Goal: Communication & Community: Answer question/provide support

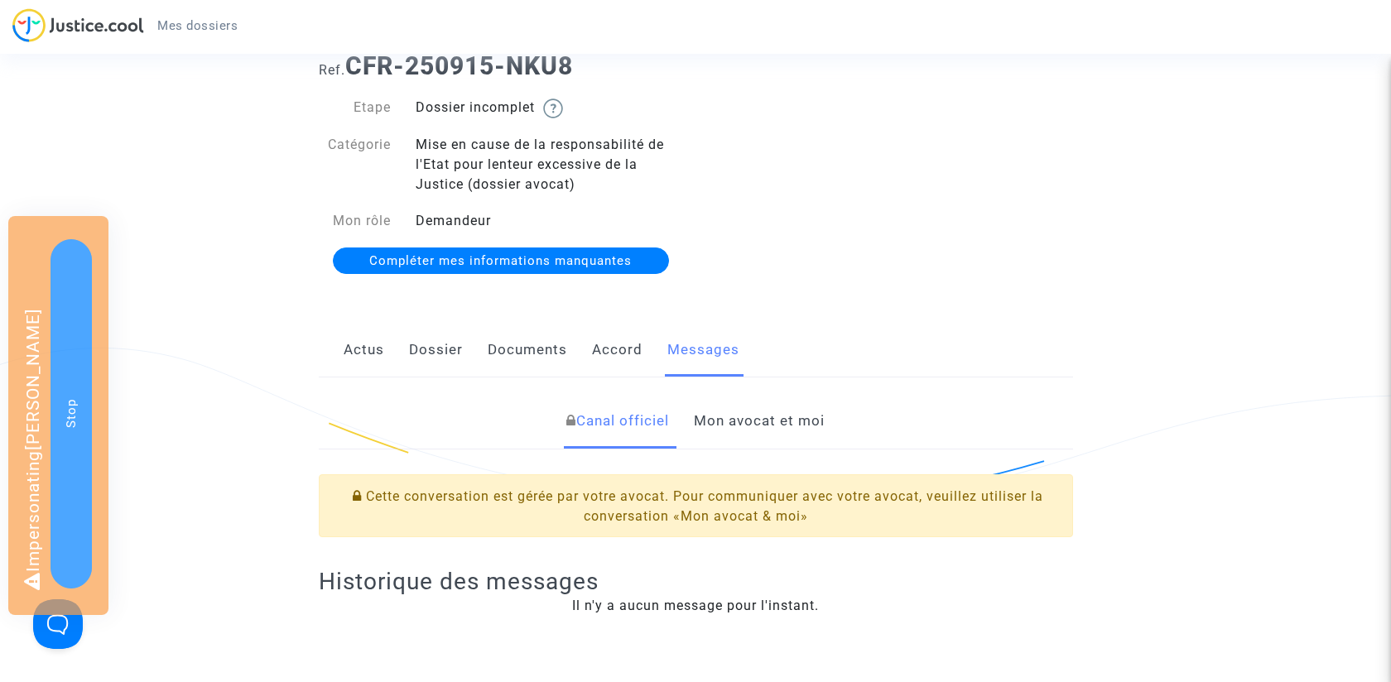
click at [722, 422] on link "Mon avocat et moi" at bounding box center [759, 421] width 131 height 55
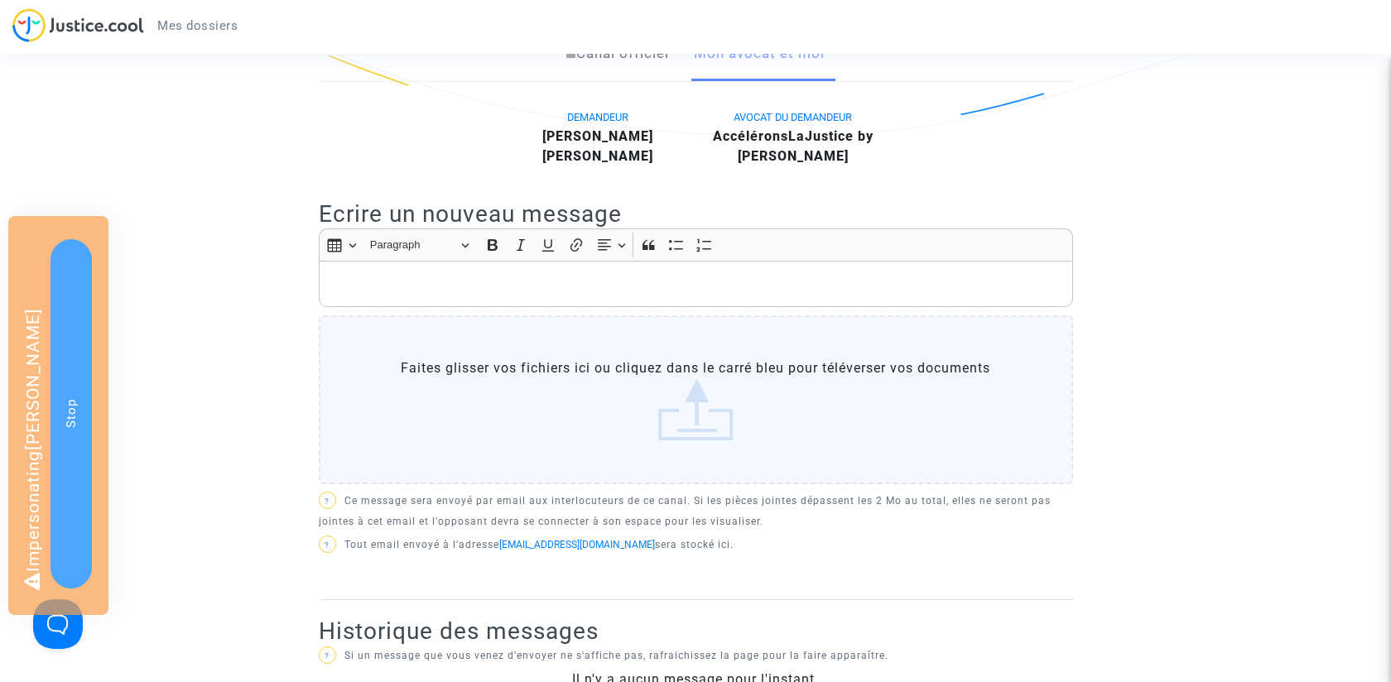
scroll to position [233, 0]
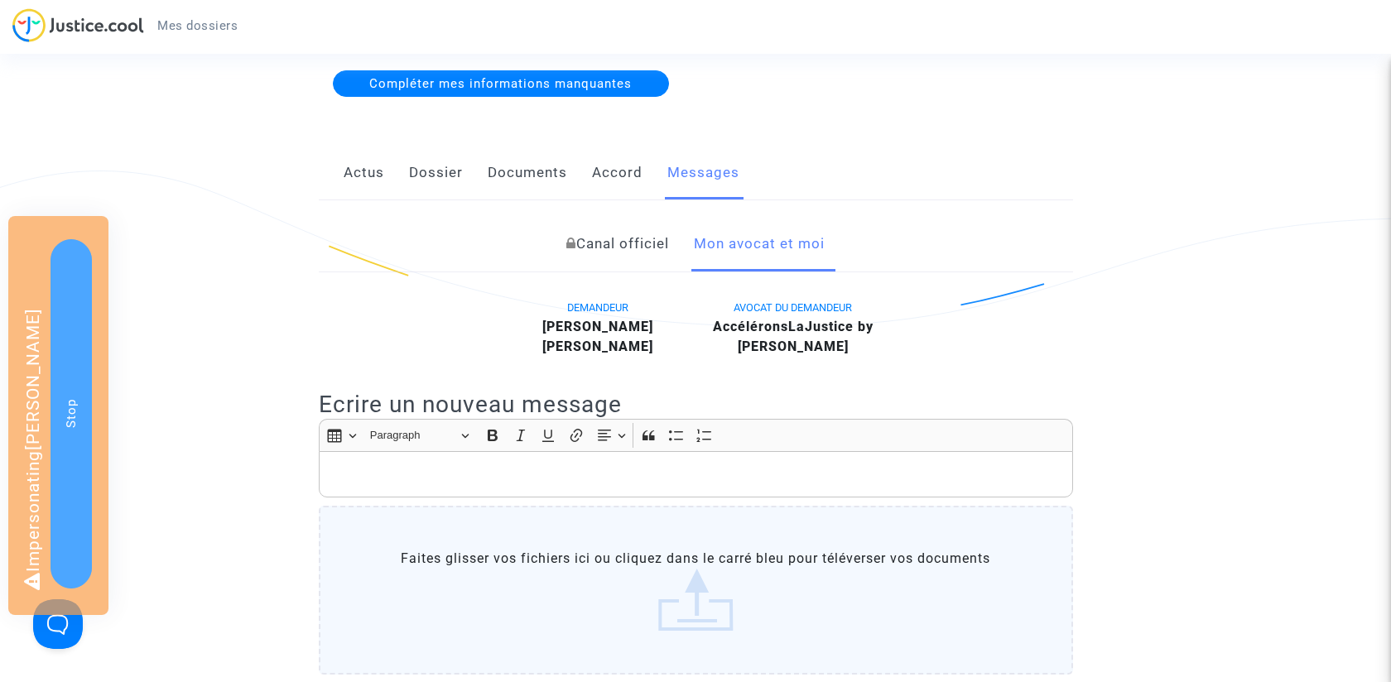
click at [681, 464] on p "Rich Text Editor, main" at bounding box center [695, 474] width 737 height 21
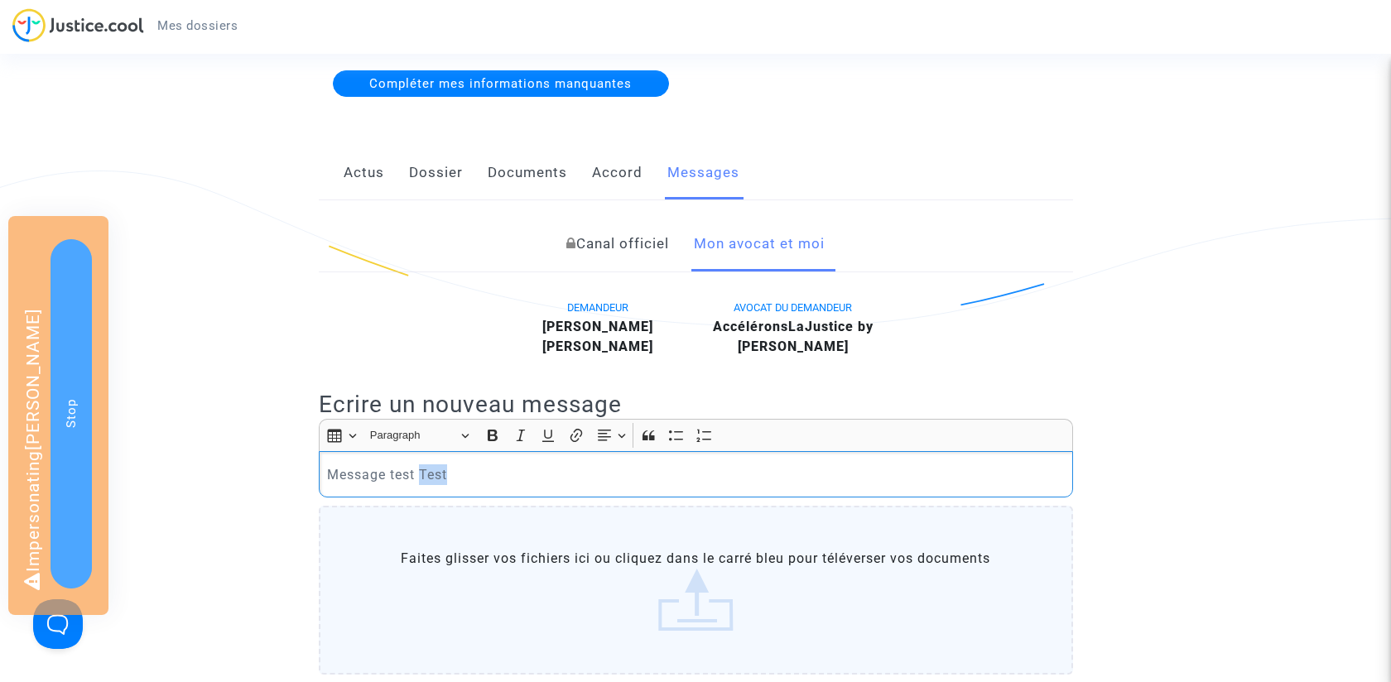
drag, startPoint x: 424, startPoint y: 473, endPoint x: 559, endPoint y: 472, distance: 135.0
click at [556, 473] on p "Message test Test" at bounding box center [695, 474] width 737 height 21
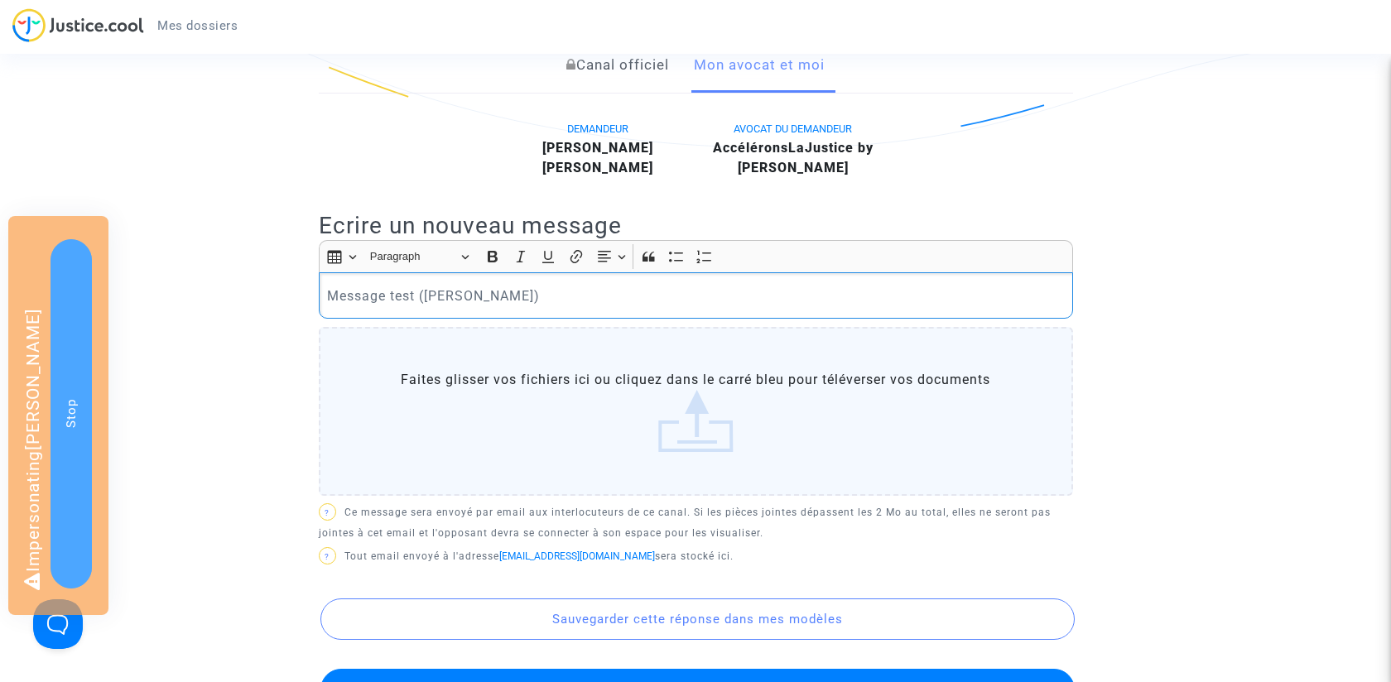
scroll to position [511, 0]
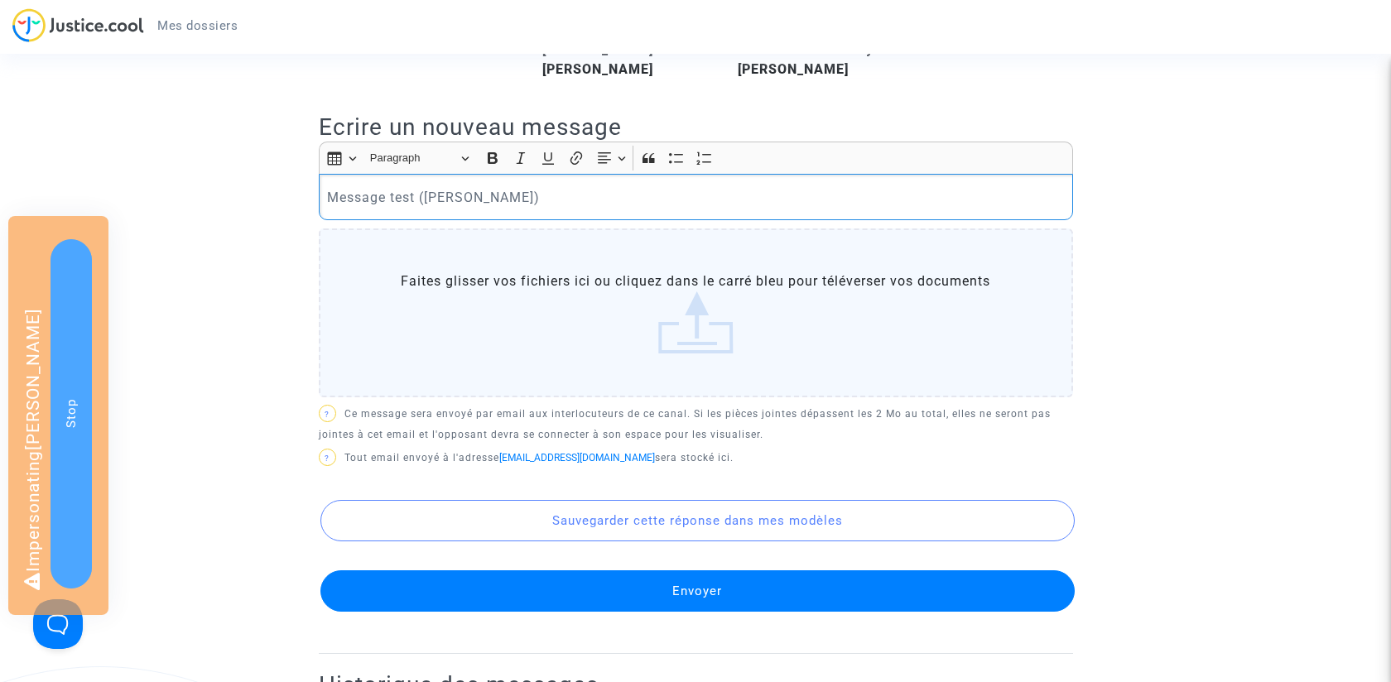
click at [670, 596] on button "Envoyer" at bounding box center [697, 590] width 754 height 41
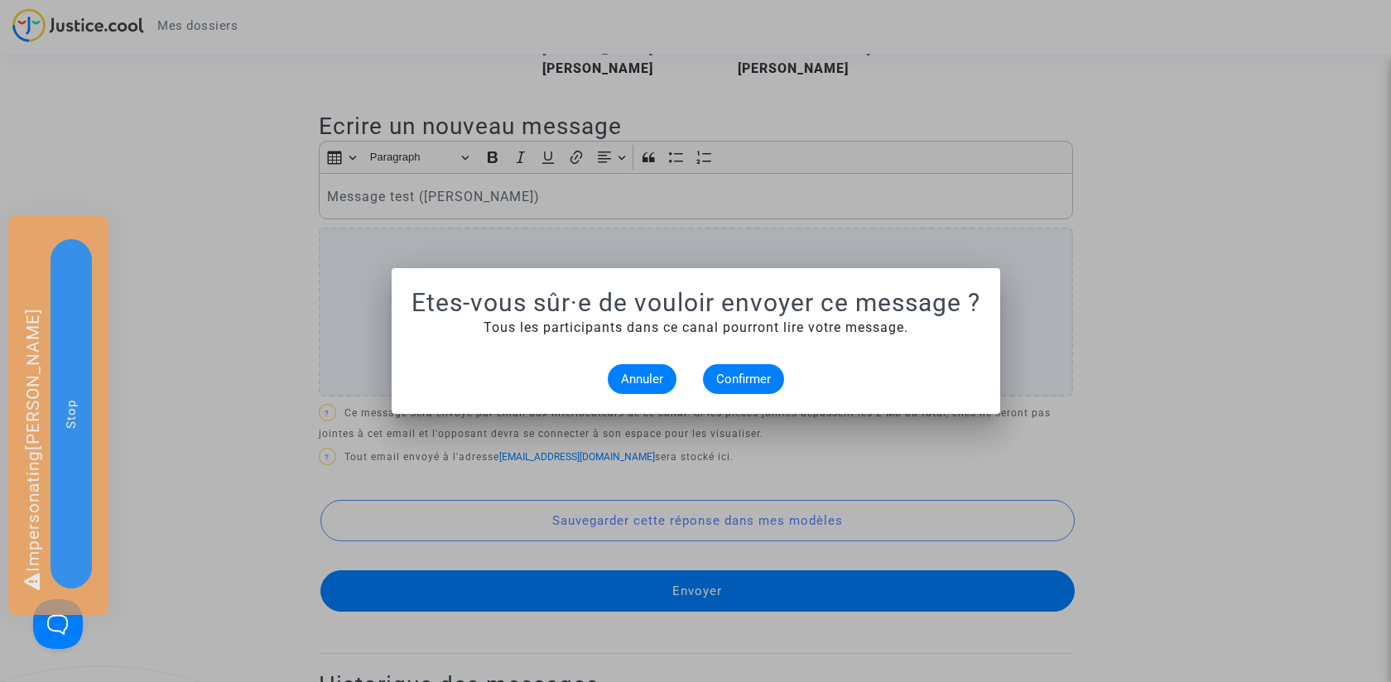
scroll to position [0, 0]
click at [741, 378] on span "Confirmer" at bounding box center [743, 379] width 55 height 15
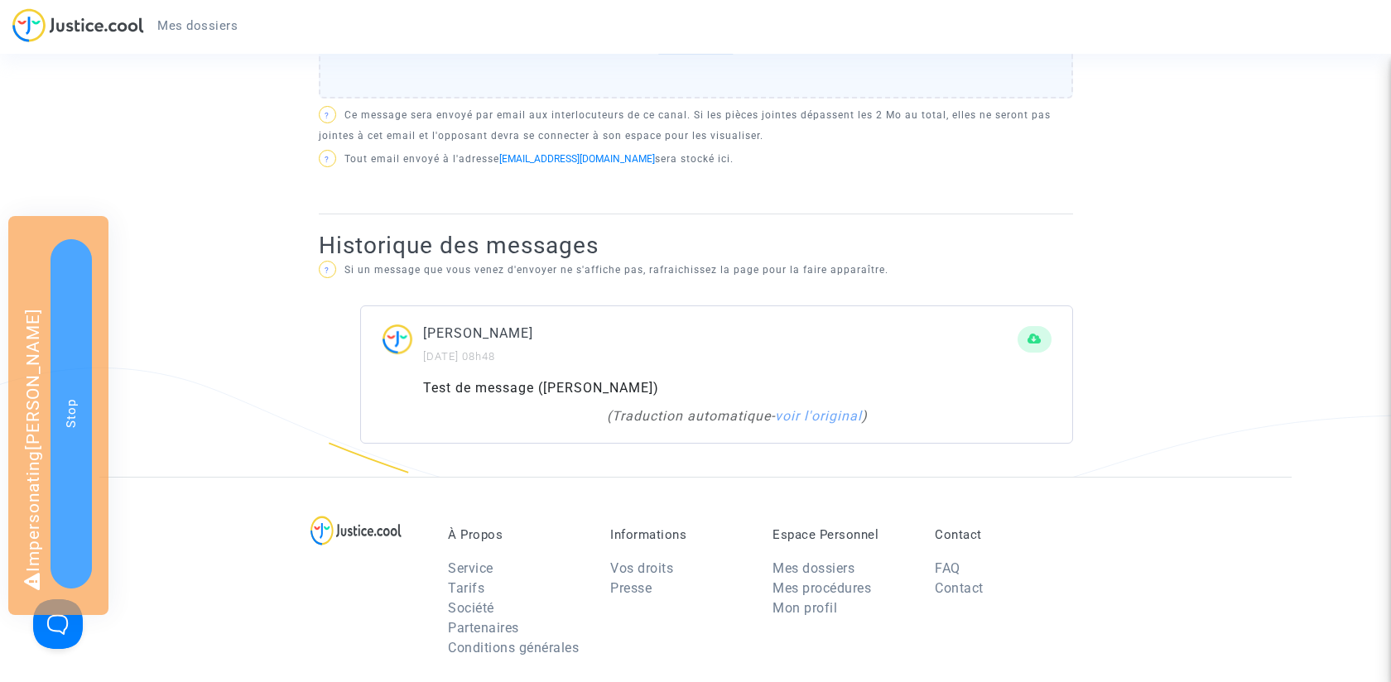
scroll to position [629, 0]
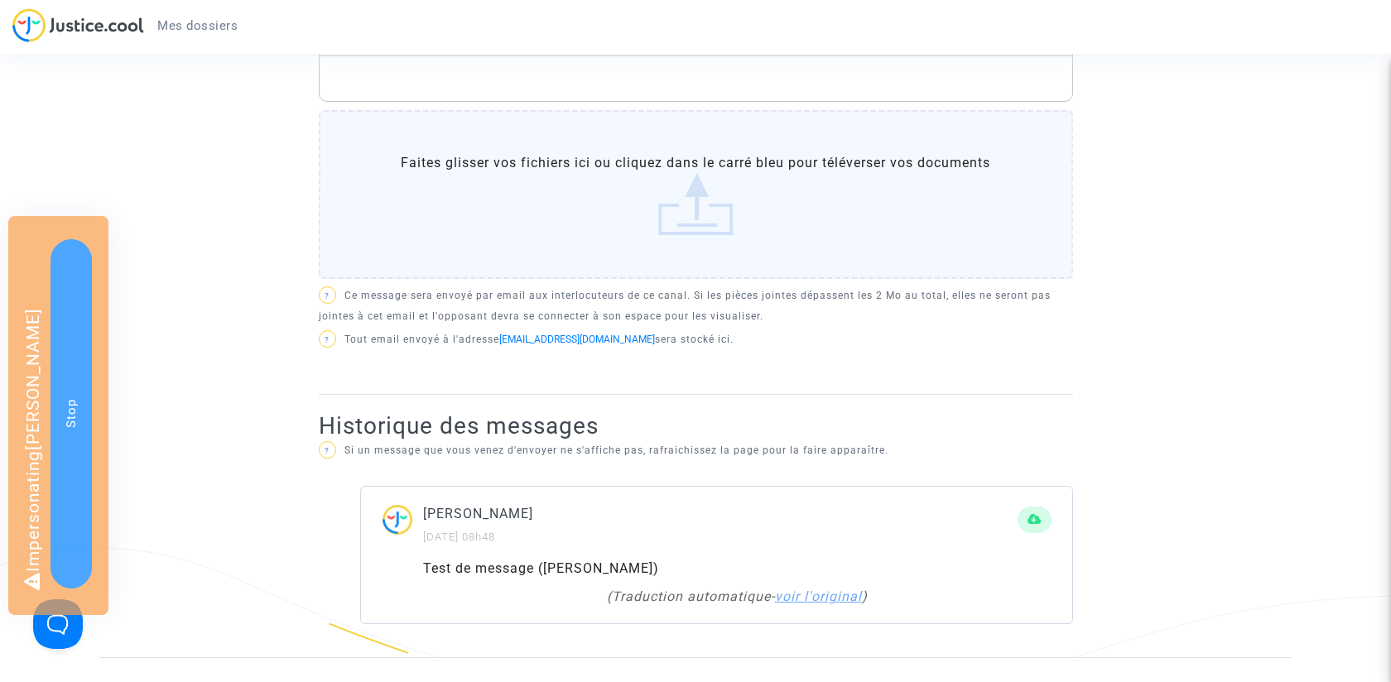
click at [830, 589] on link "voir l'original" at bounding box center [818, 597] width 87 height 16
click at [815, 589] on link "voir la traduction automatique" at bounding box center [736, 597] width 201 height 16
